Goal: Task Accomplishment & Management: Use online tool/utility

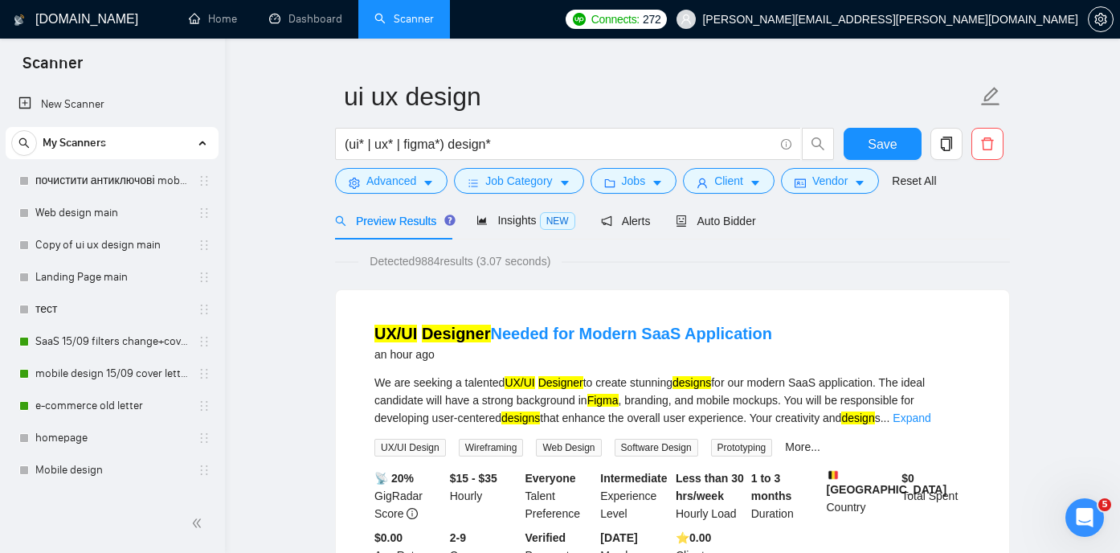
scroll to position [96, 0]
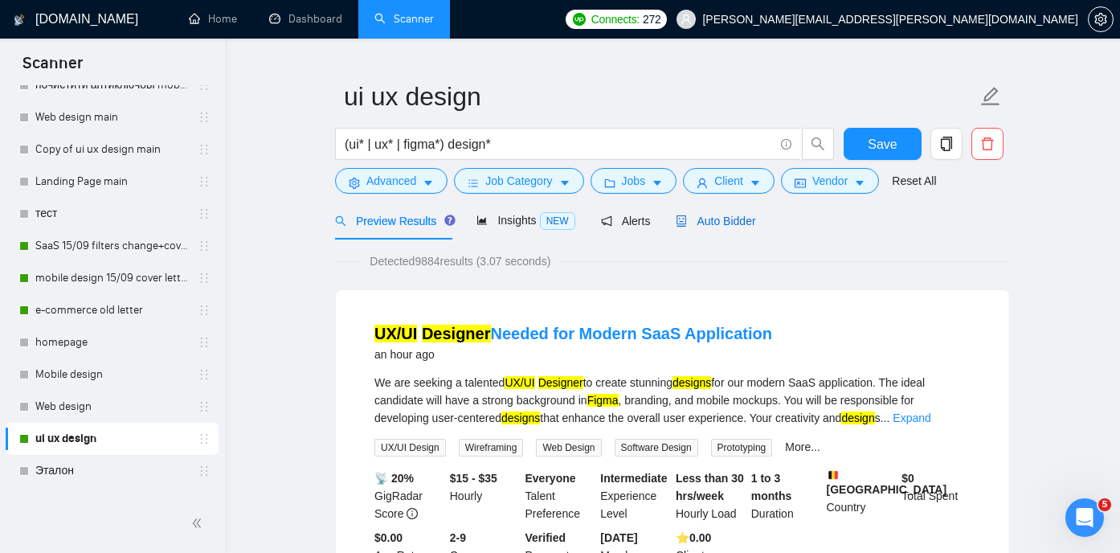
click at [707, 220] on span "Auto Bidder" at bounding box center [716, 221] width 80 height 13
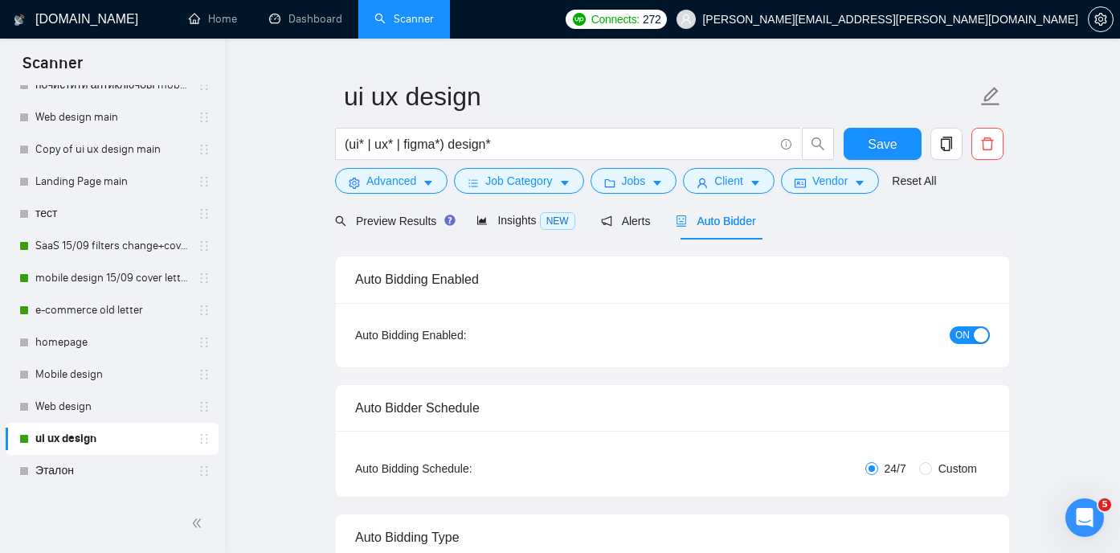
checkbox input "true"
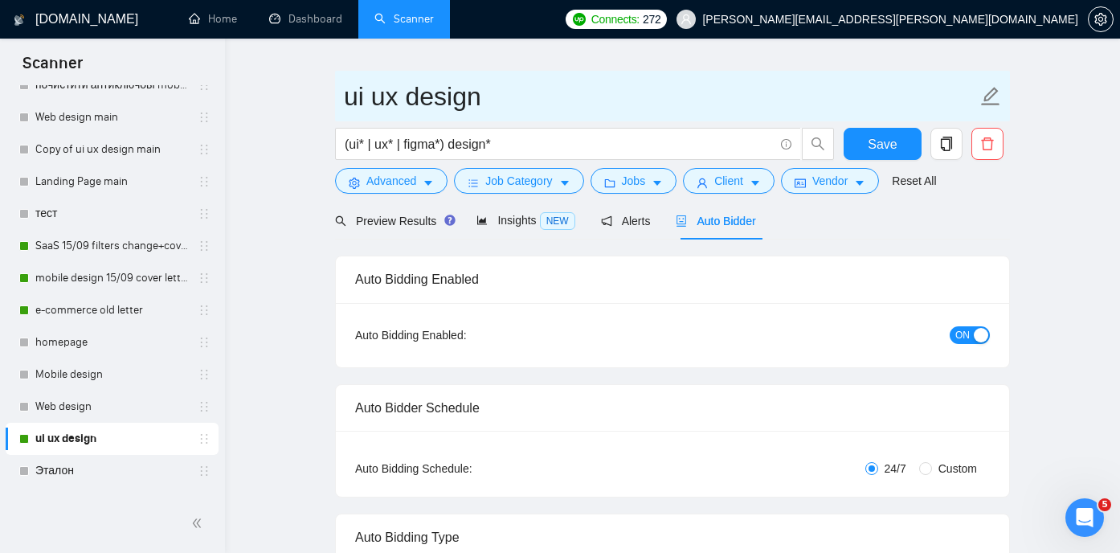
click at [813, 72] on span "ui ux design" at bounding box center [672, 96] width 675 height 51
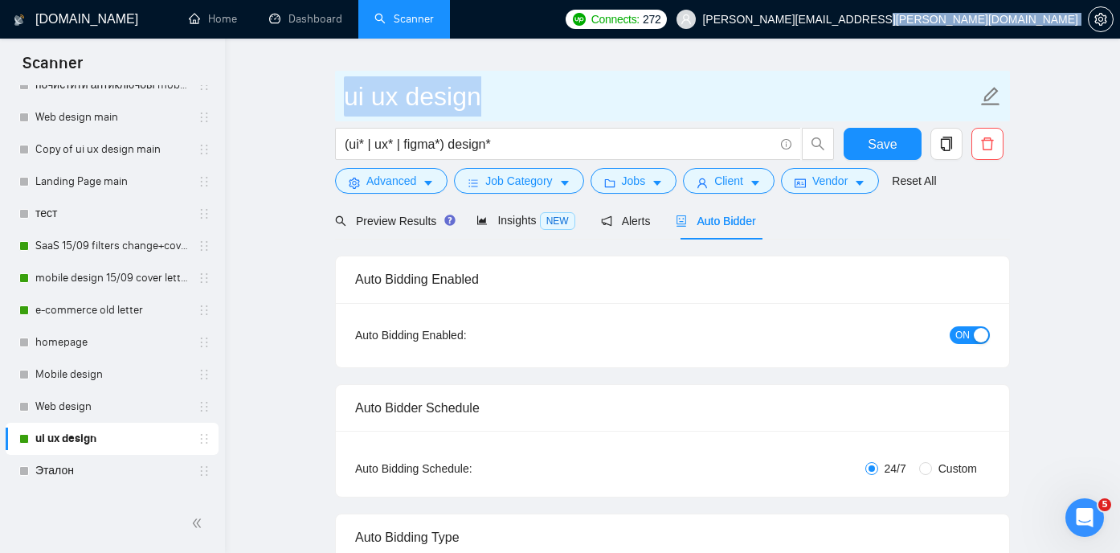
click at [813, 72] on span "ui ux design" at bounding box center [672, 96] width 675 height 51
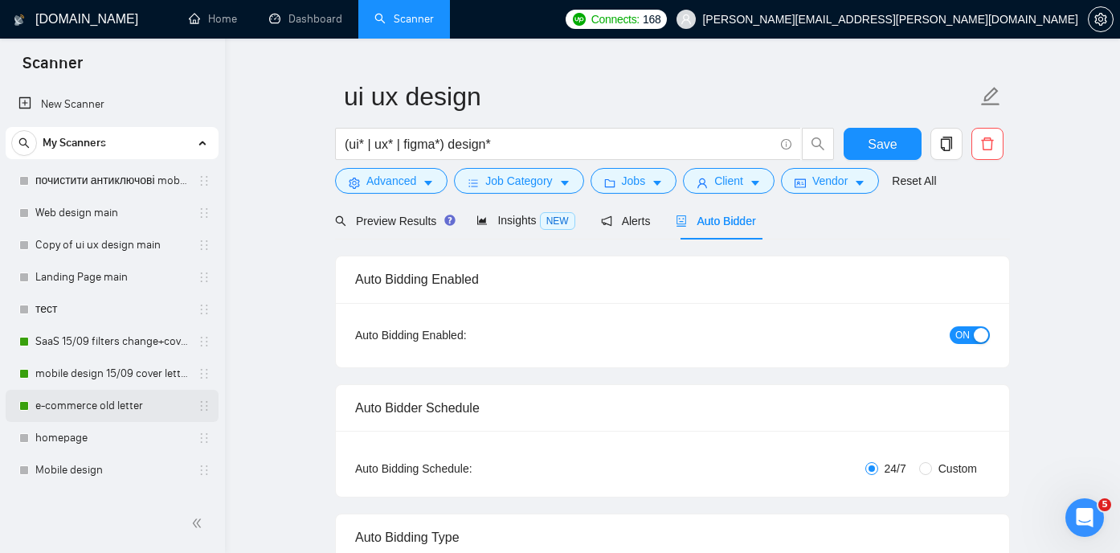
click at [113, 408] on link "e-commerce old letter" at bounding box center [111, 406] width 153 height 32
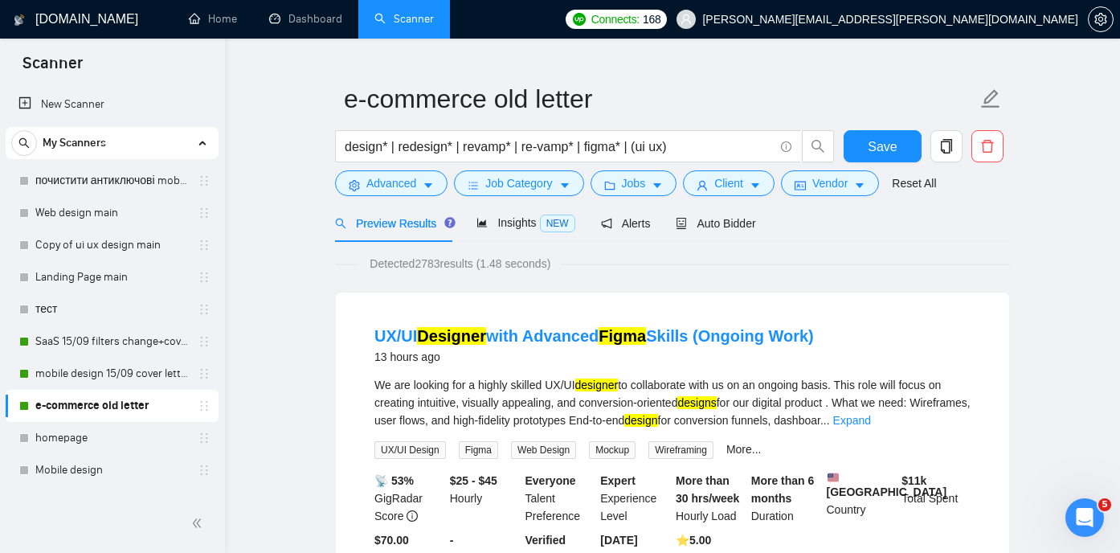
scroll to position [28, 0]
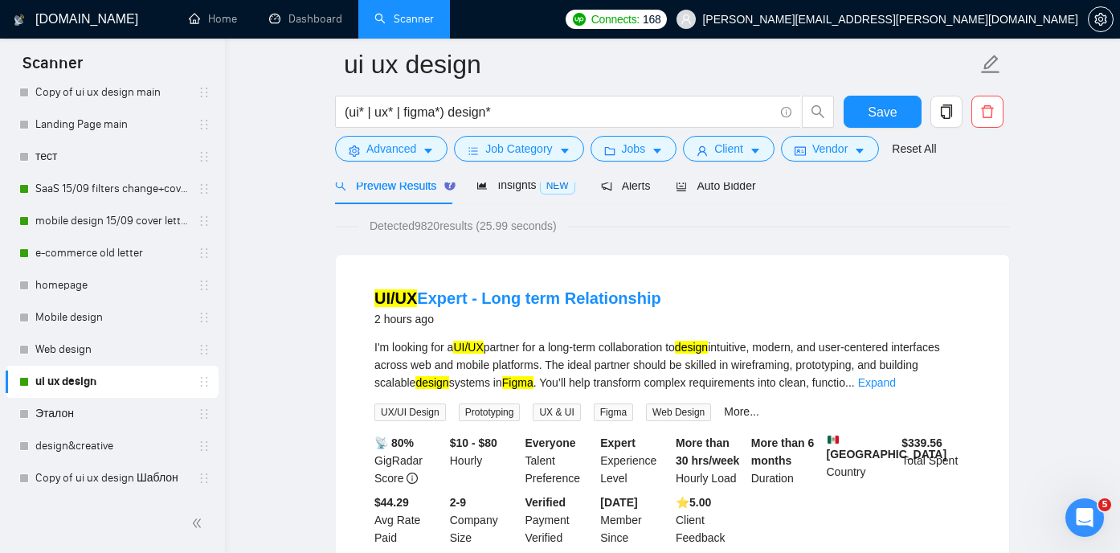
scroll to position [71, 0]
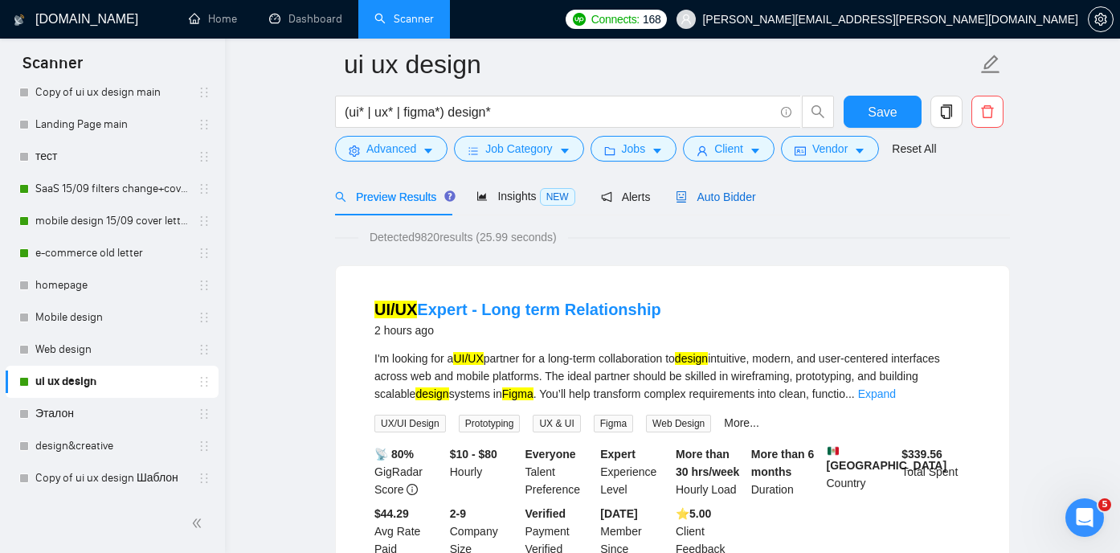
click at [720, 194] on span "Auto Bidder" at bounding box center [716, 196] width 80 height 13
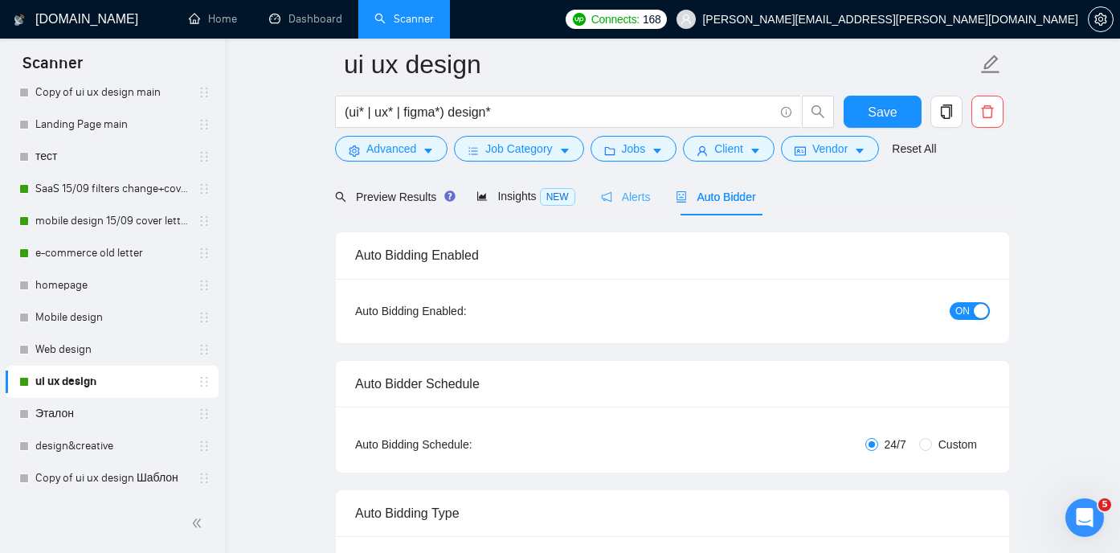
checkbox input "true"
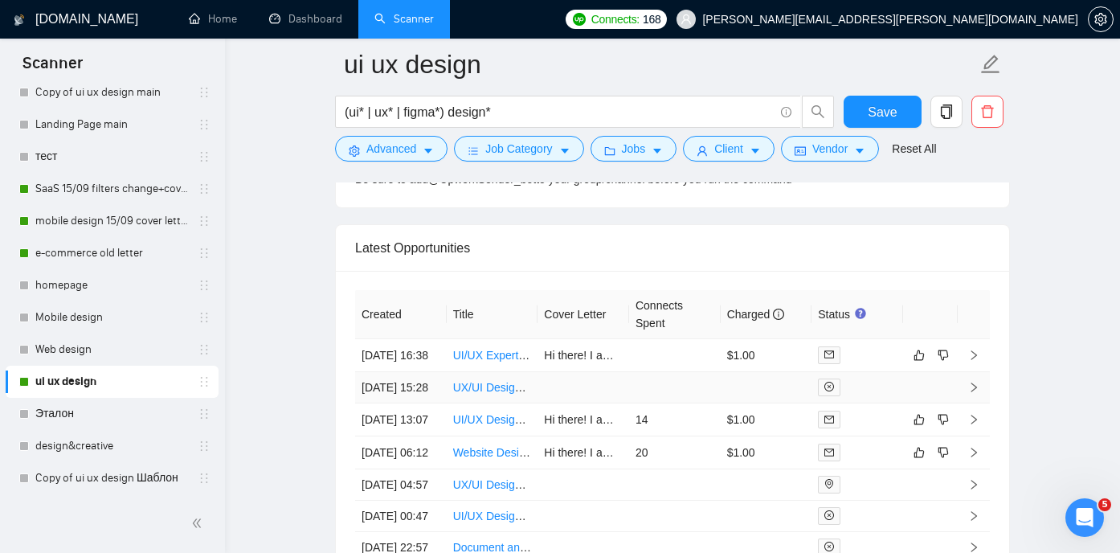
scroll to position [4083, 0]
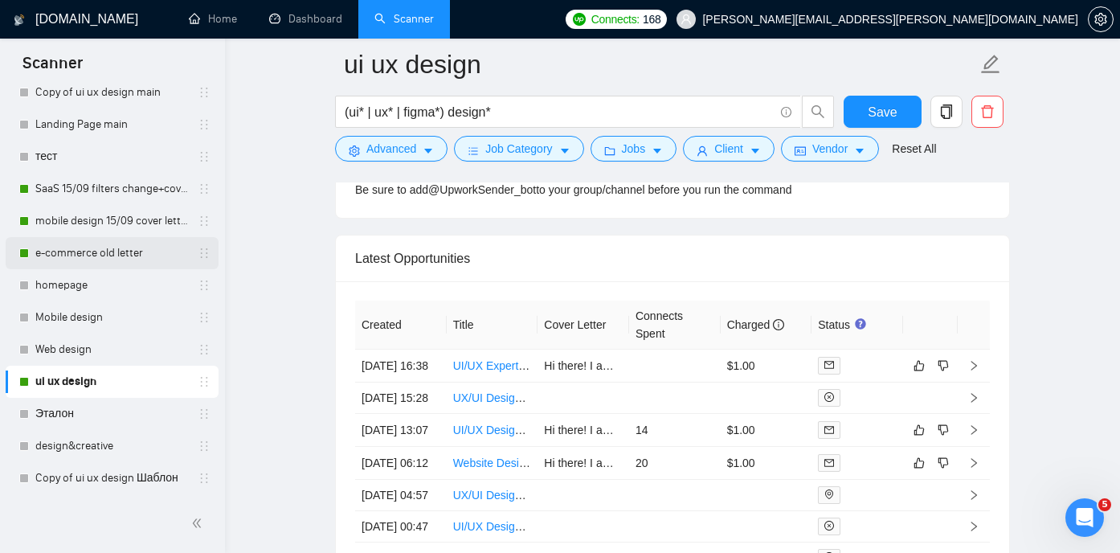
click at [126, 250] on link "e-commerce old letter" at bounding box center [111, 253] width 153 height 32
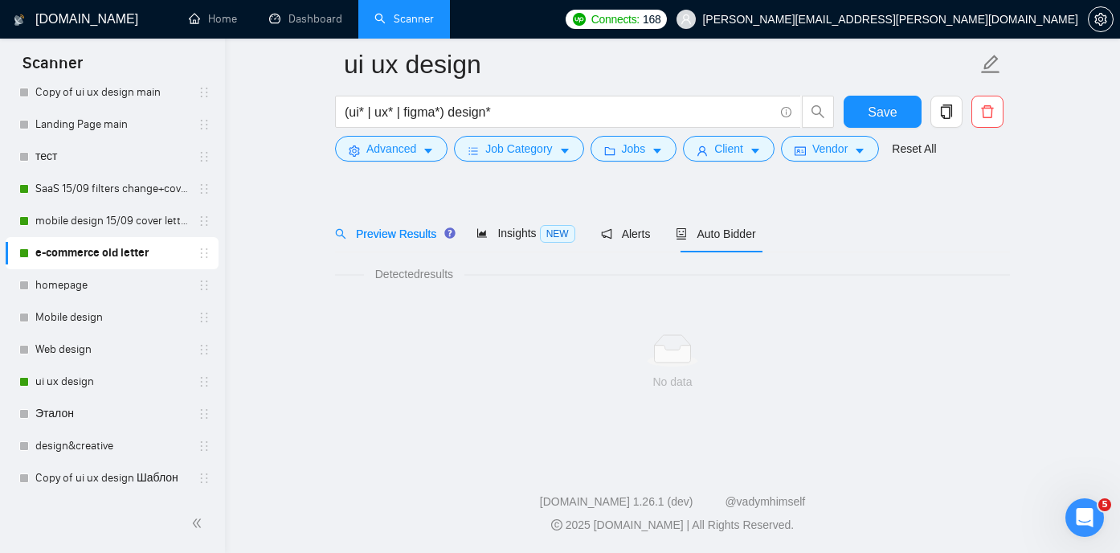
scroll to position [34, 0]
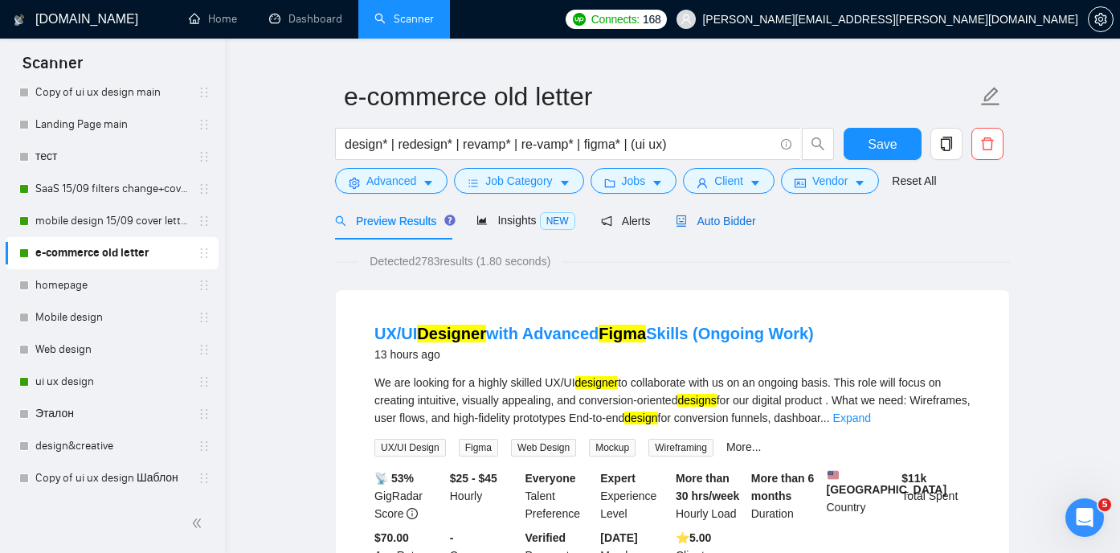
click at [735, 222] on span "Auto Bidder" at bounding box center [716, 221] width 80 height 13
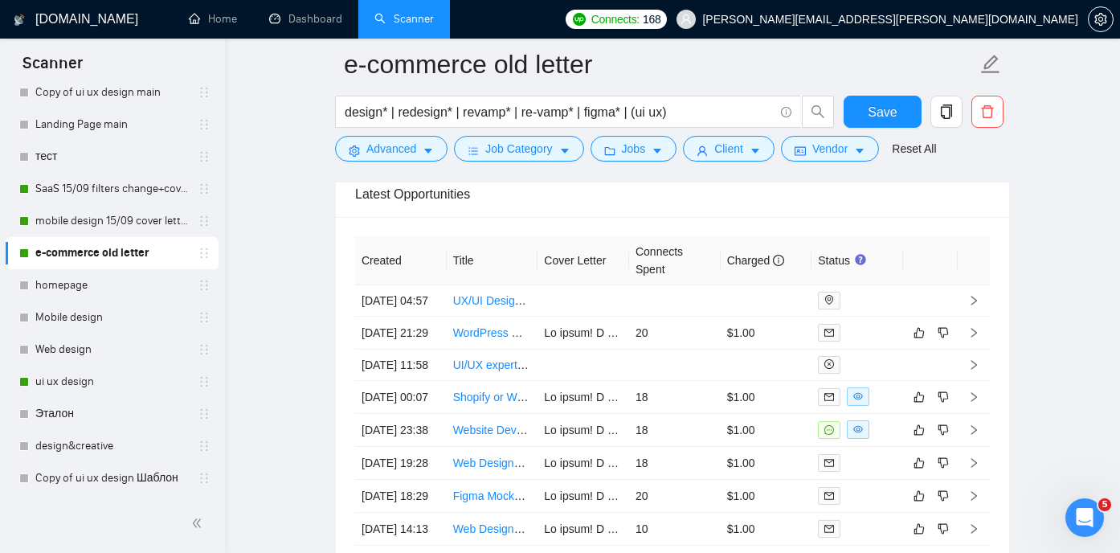
scroll to position [3882, 0]
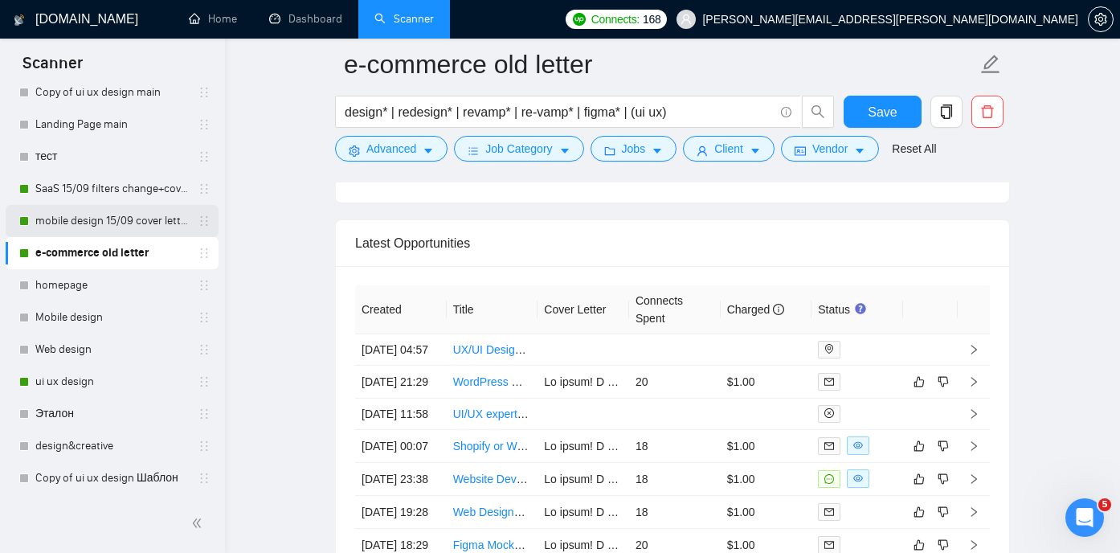
click at [100, 213] on link "mobile design 15/09 cover letter another first part" at bounding box center [111, 221] width 153 height 32
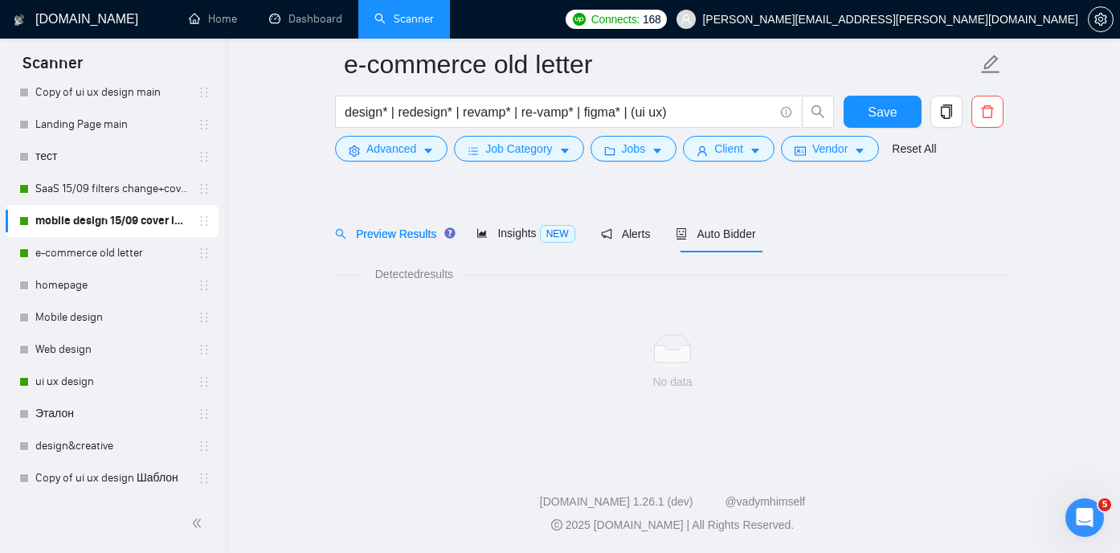
scroll to position [34, 0]
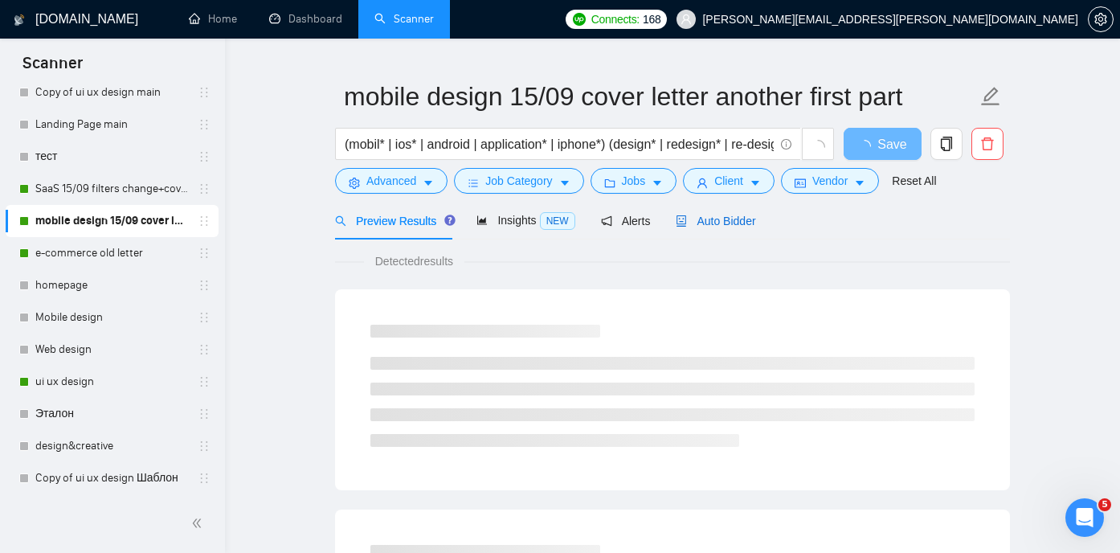
click at [702, 217] on span "Auto Bidder" at bounding box center [716, 221] width 80 height 13
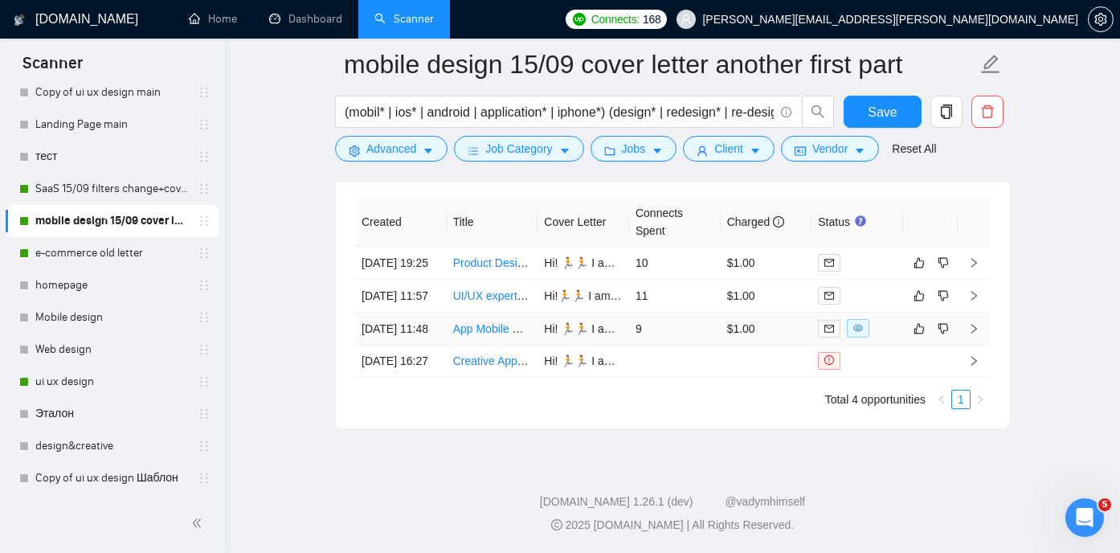
scroll to position [3957, 0]
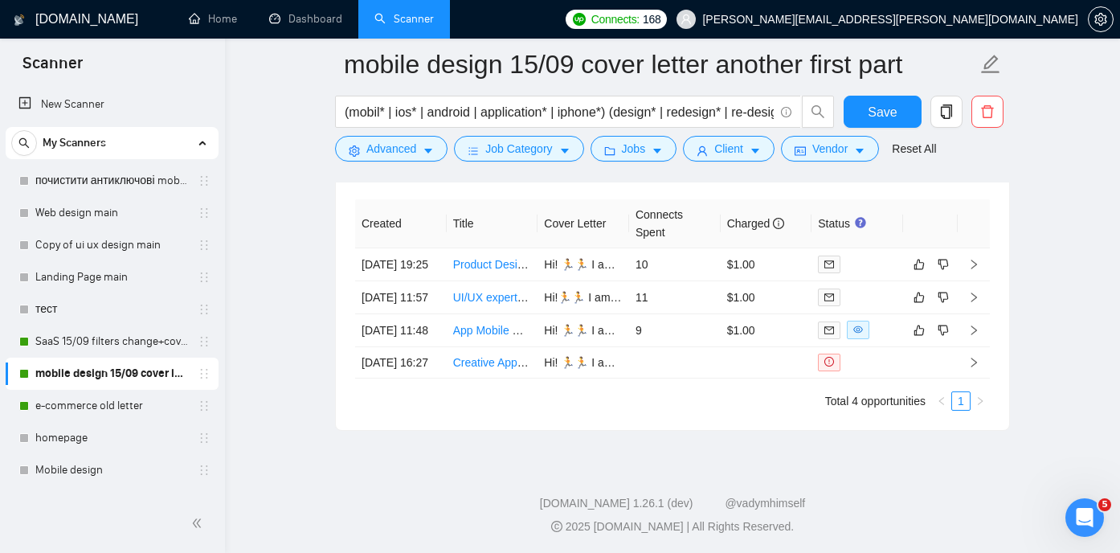
scroll to position [3982, 0]
click at [125, 344] on link "SaaS 15/09 filters change+cover letter change" at bounding box center [111, 341] width 153 height 32
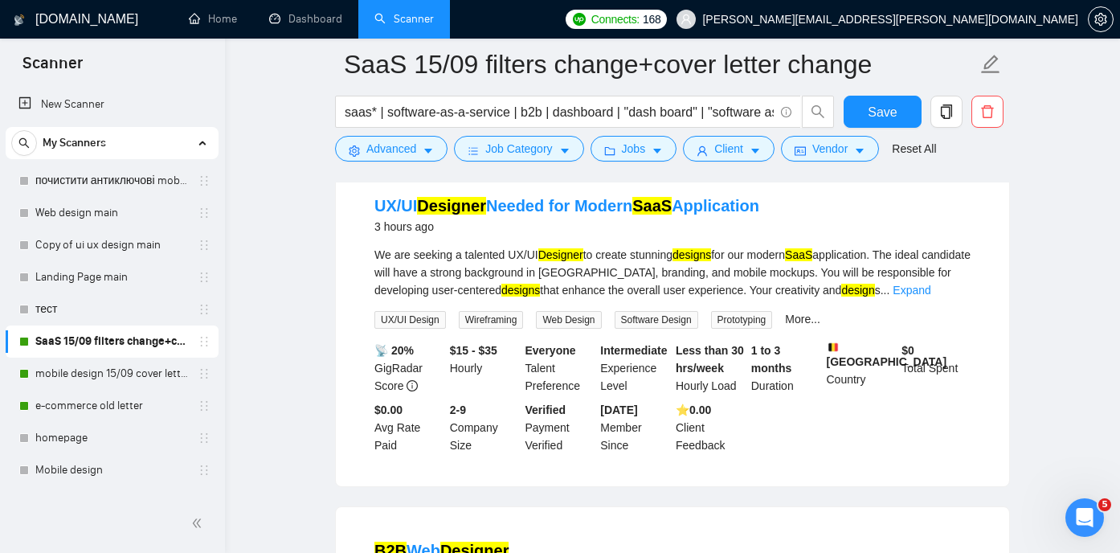
scroll to position [184, 0]
